Goal: Find specific page/section: Find specific page/section

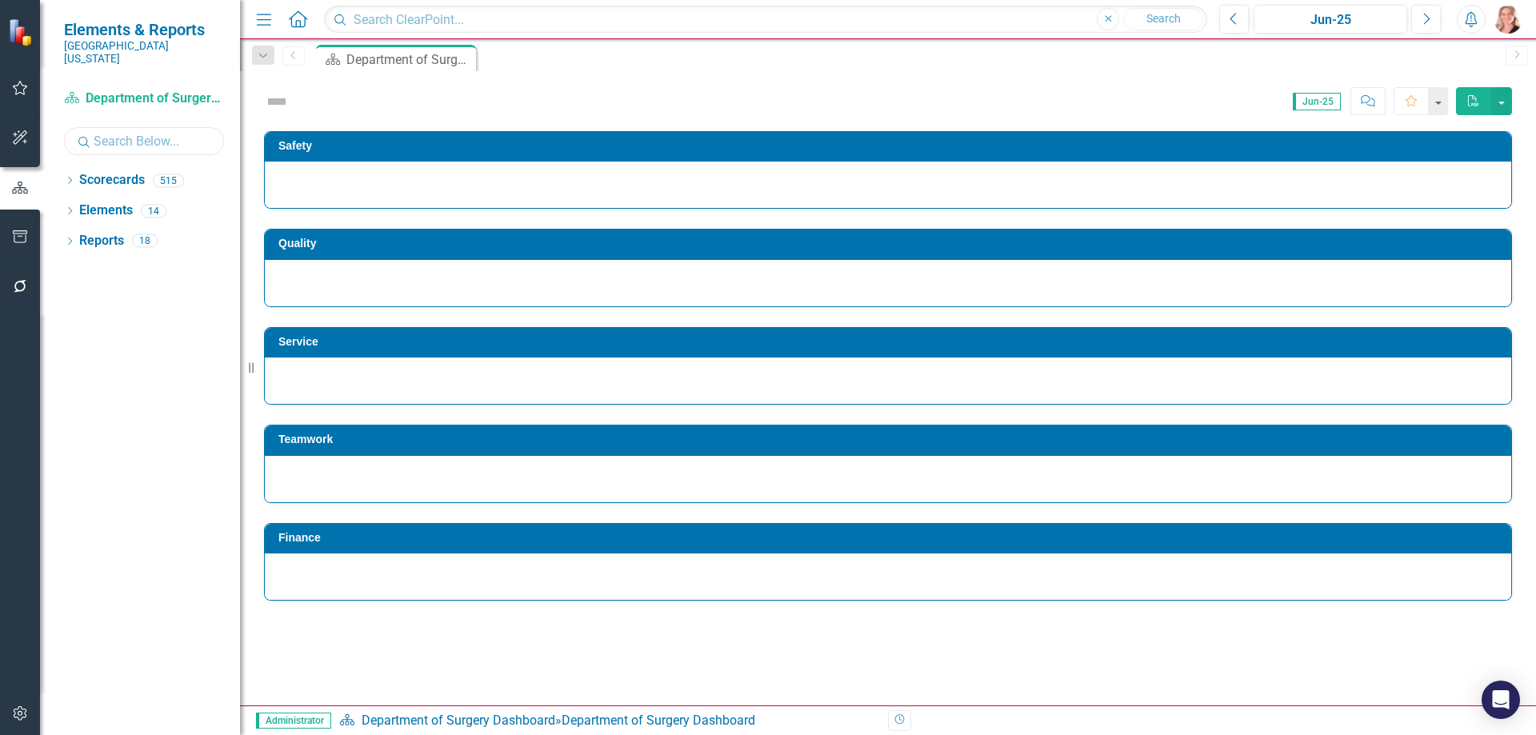
click at [178, 129] on input "text" at bounding box center [144, 141] width 160 height 28
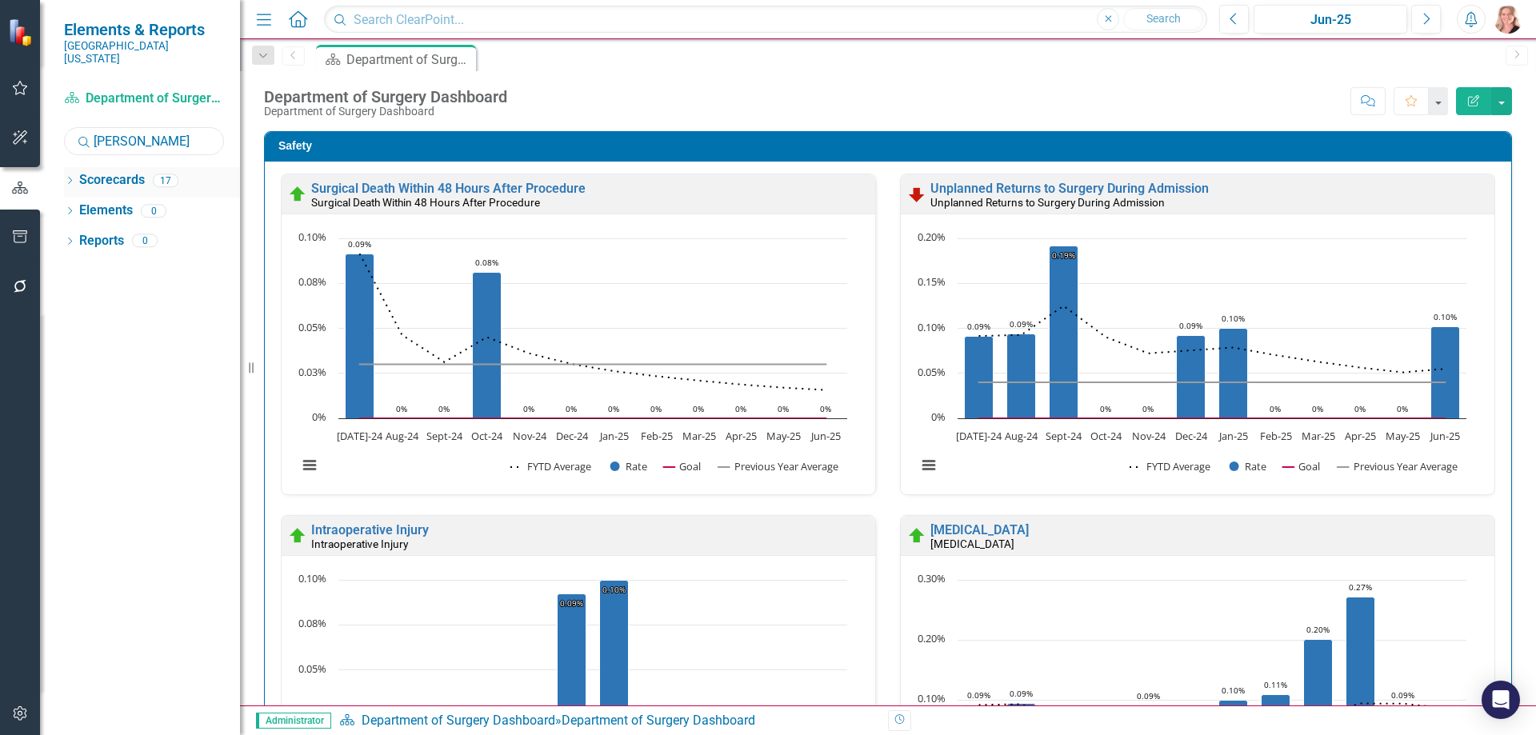
type input "[PERSON_NAME]"
click at [70, 178] on icon "Dropdown" at bounding box center [69, 182] width 11 height 9
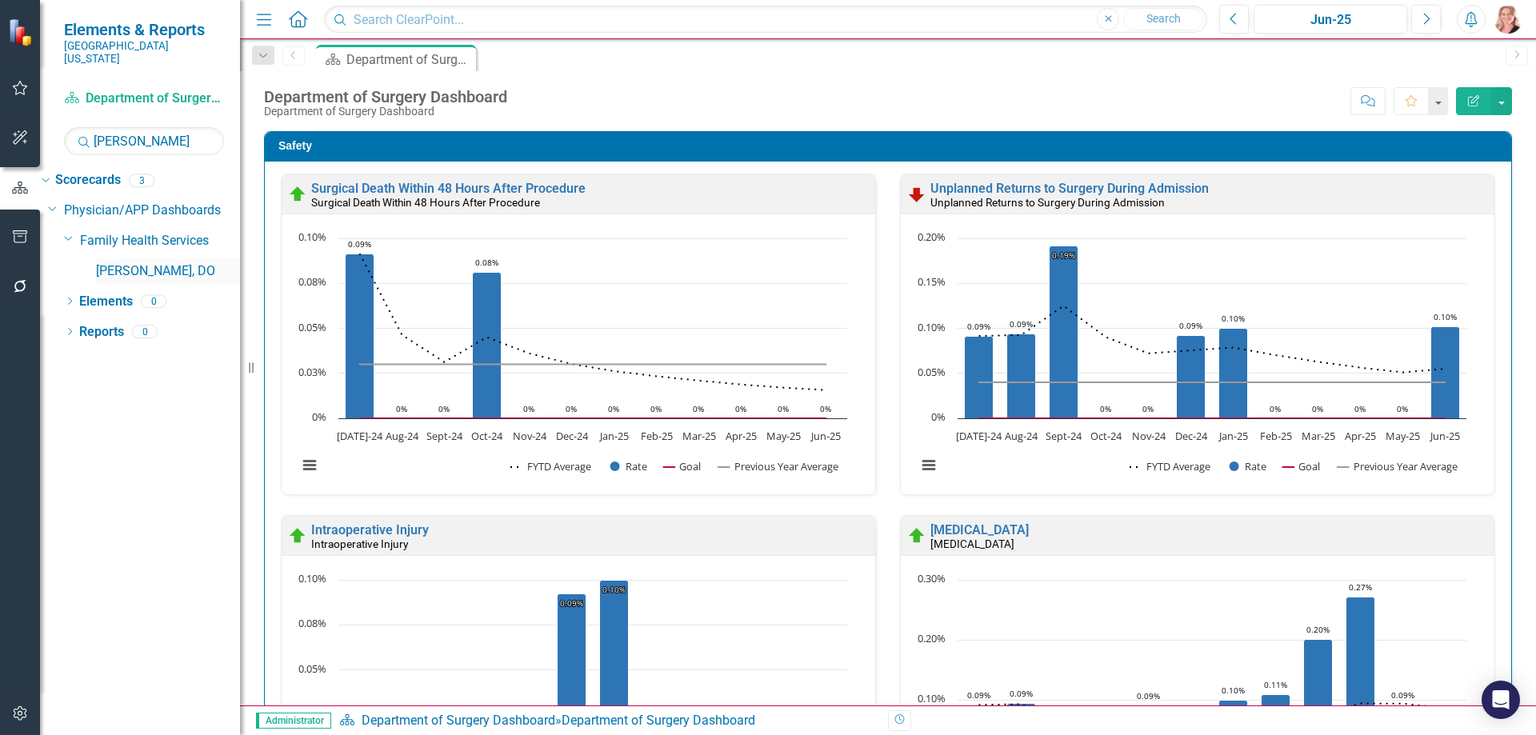
click at [146, 262] on link "[PERSON_NAME], DO" at bounding box center [168, 271] width 144 height 18
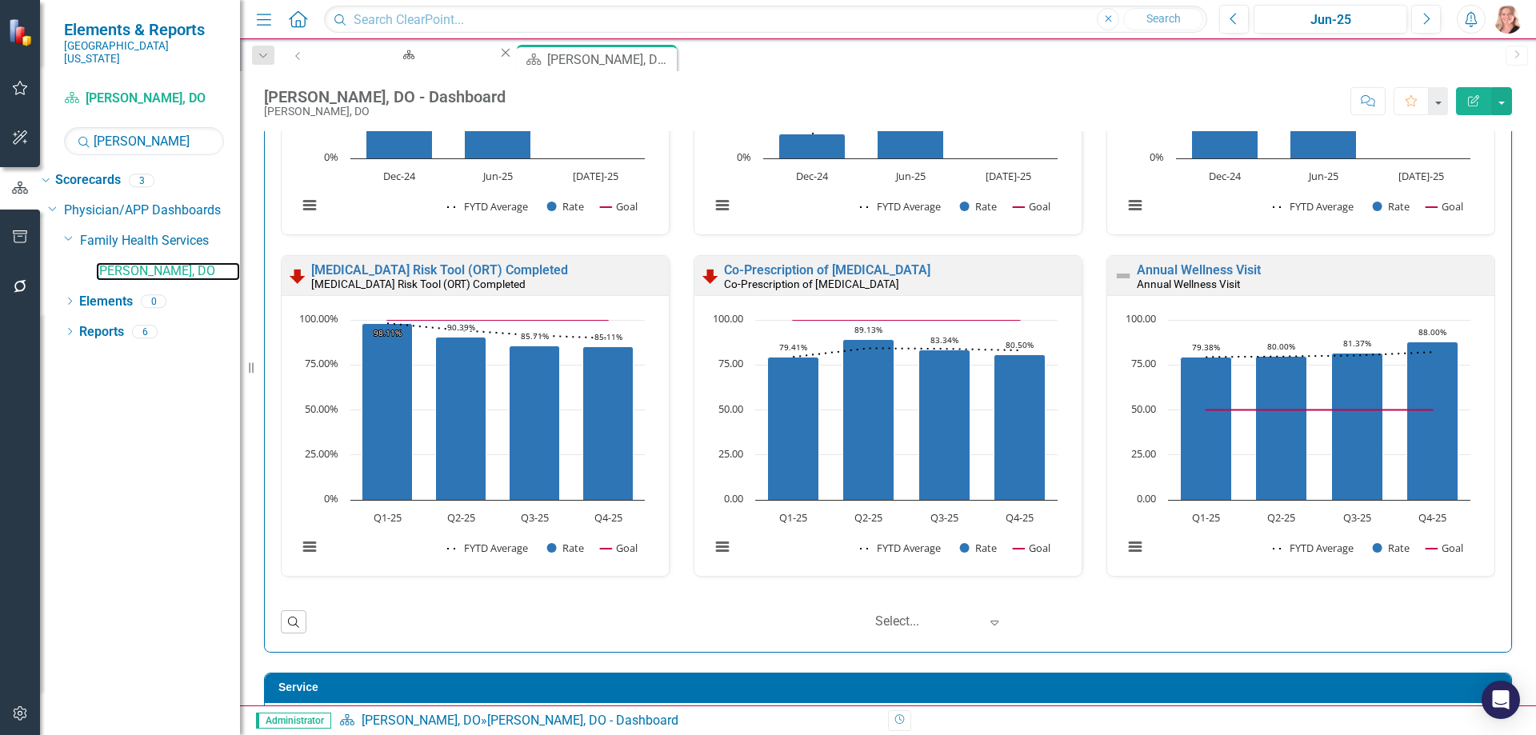
scroll to position [640, 0]
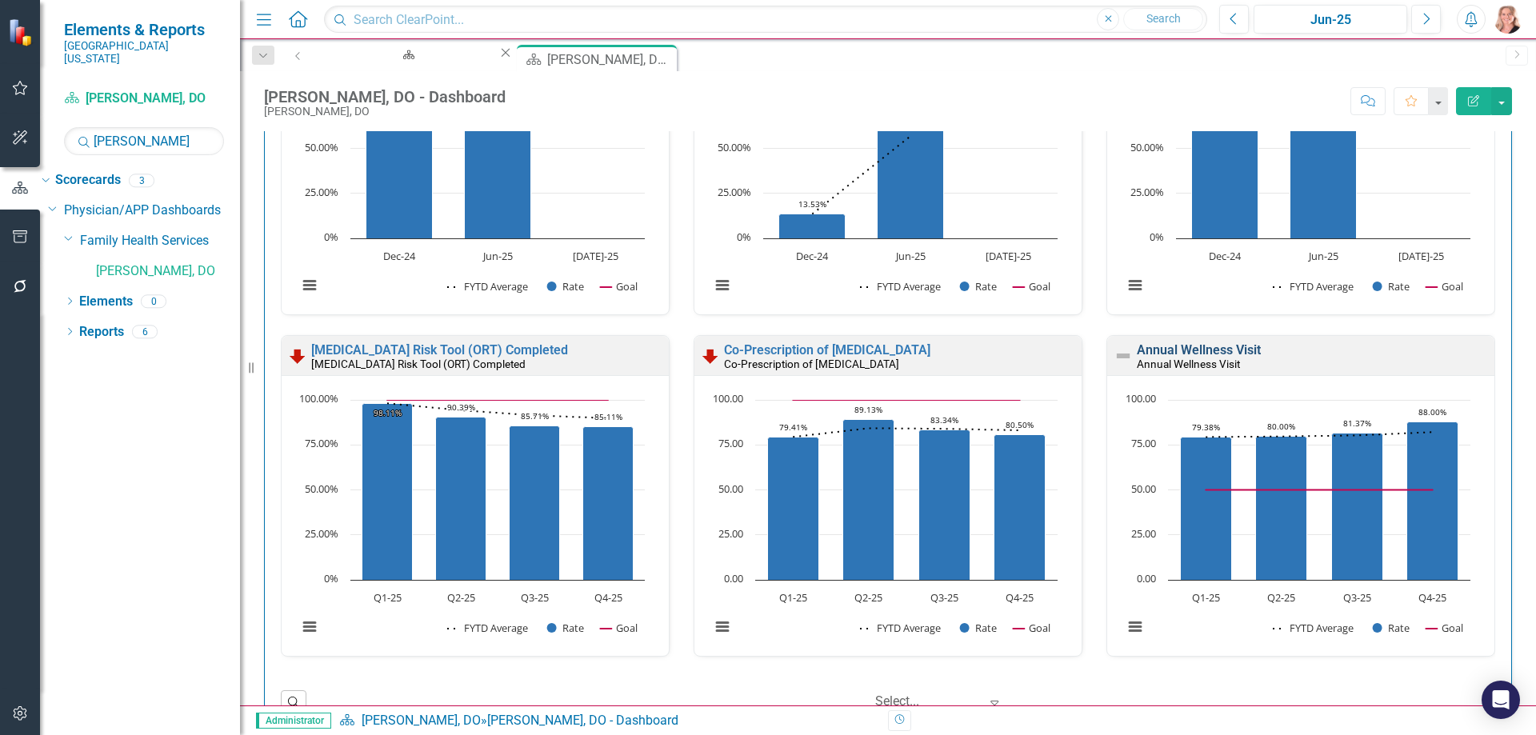
click at [1227, 345] on link "Annual Wellness Visit" at bounding box center [1199, 349] width 124 height 15
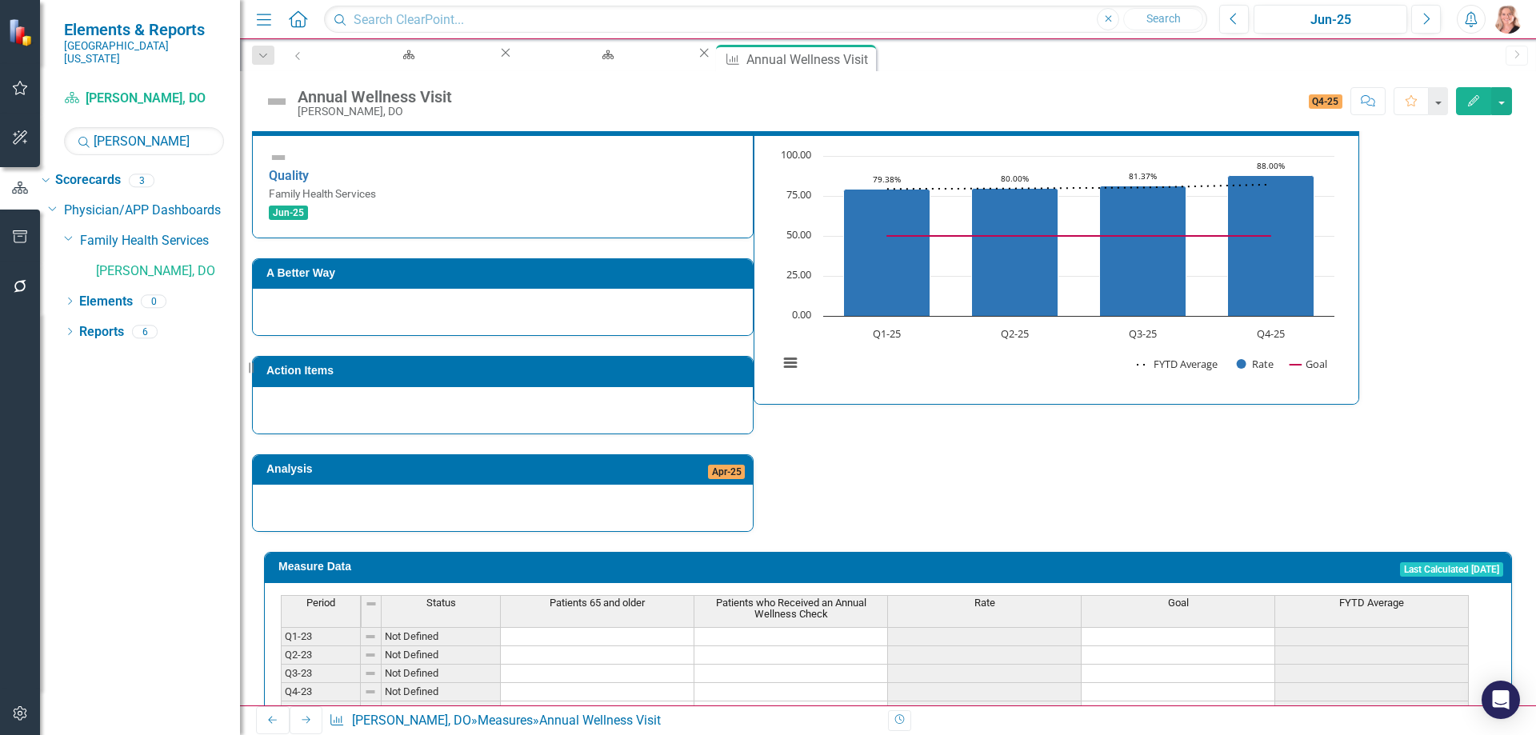
scroll to position [474, 0]
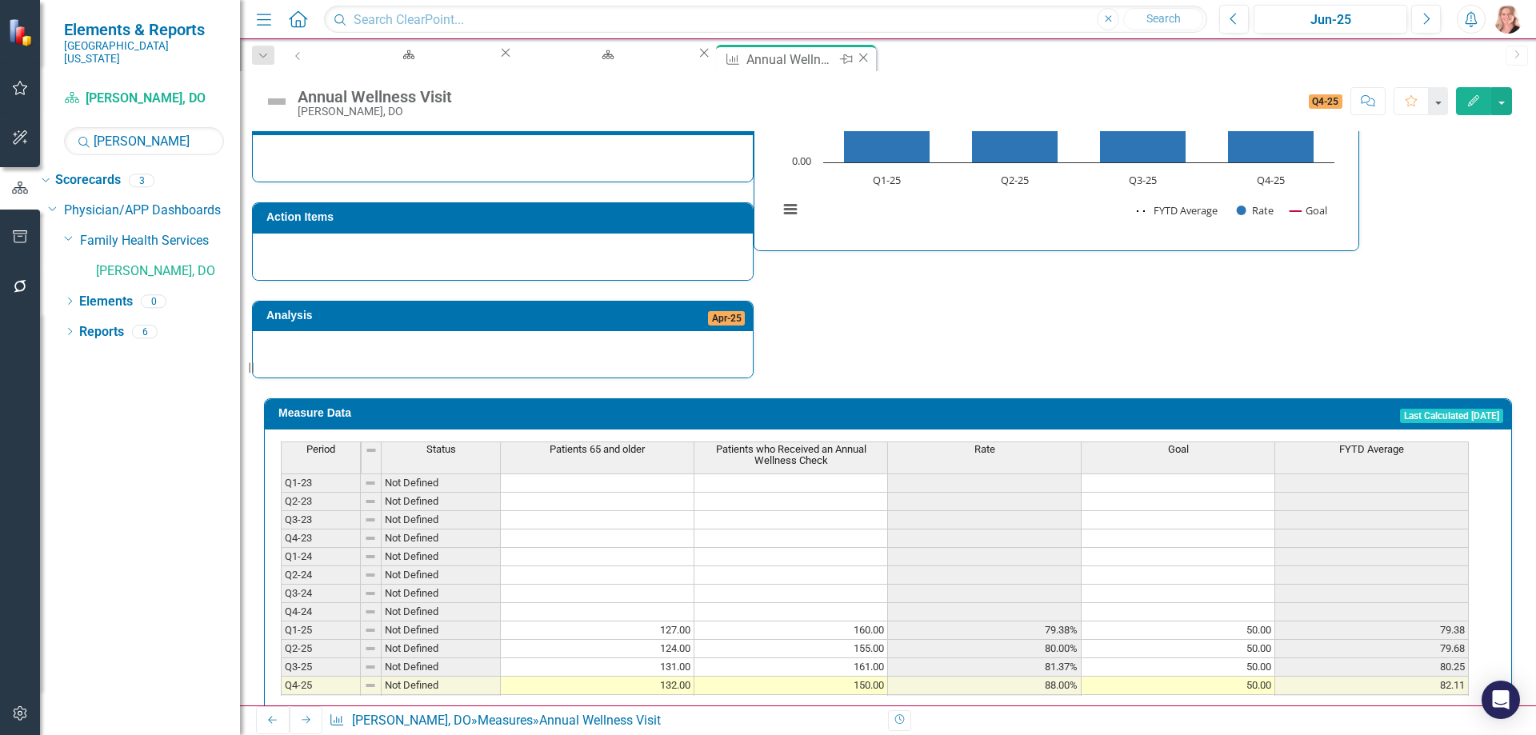
click at [855, 59] on icon "Close" at bounding box center [863, 57] width 16 height 13
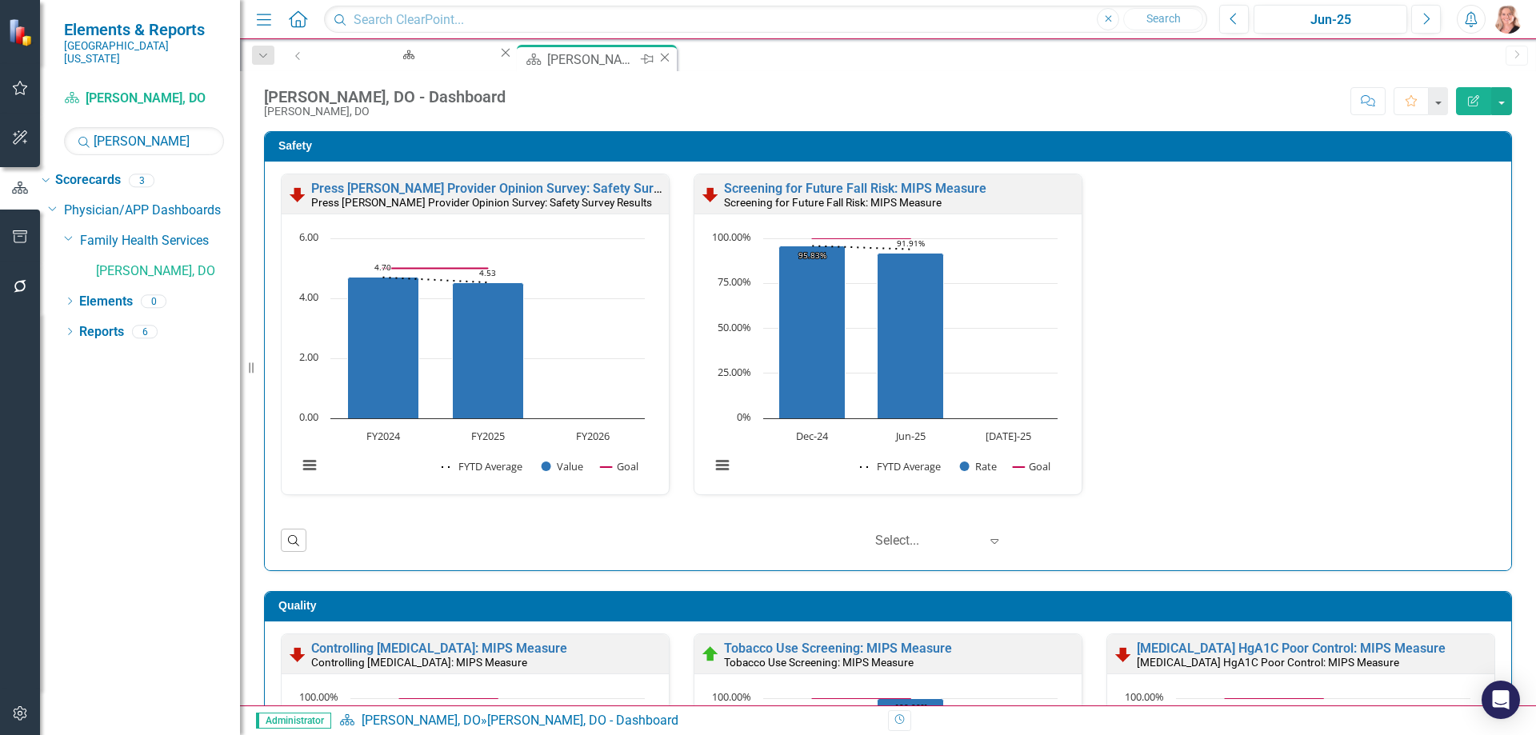
click at [657, 60] on icon "Close" at bounding box center [665, 57] width 16 height 13
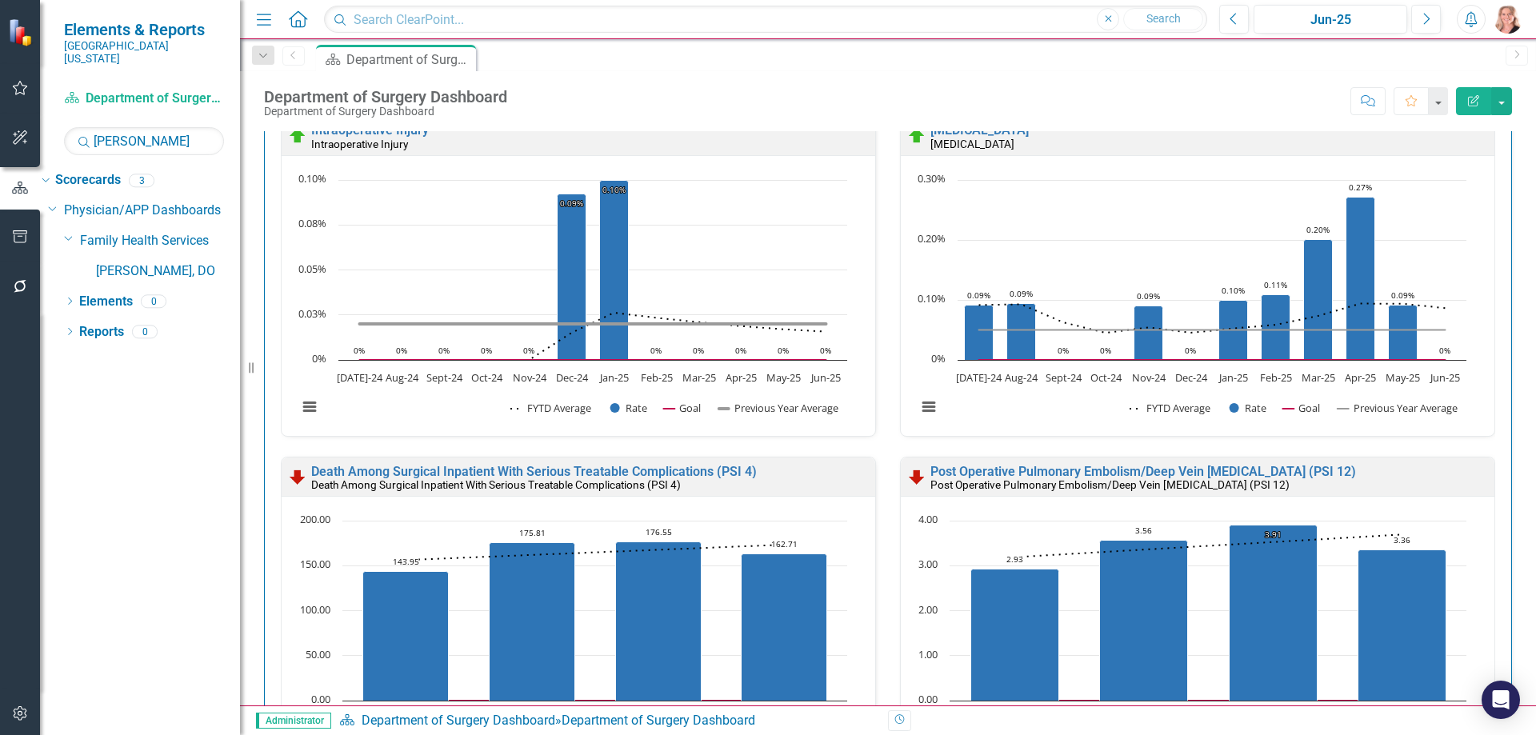
scroll to position [560, 0]
